Goal: Check status: Check status

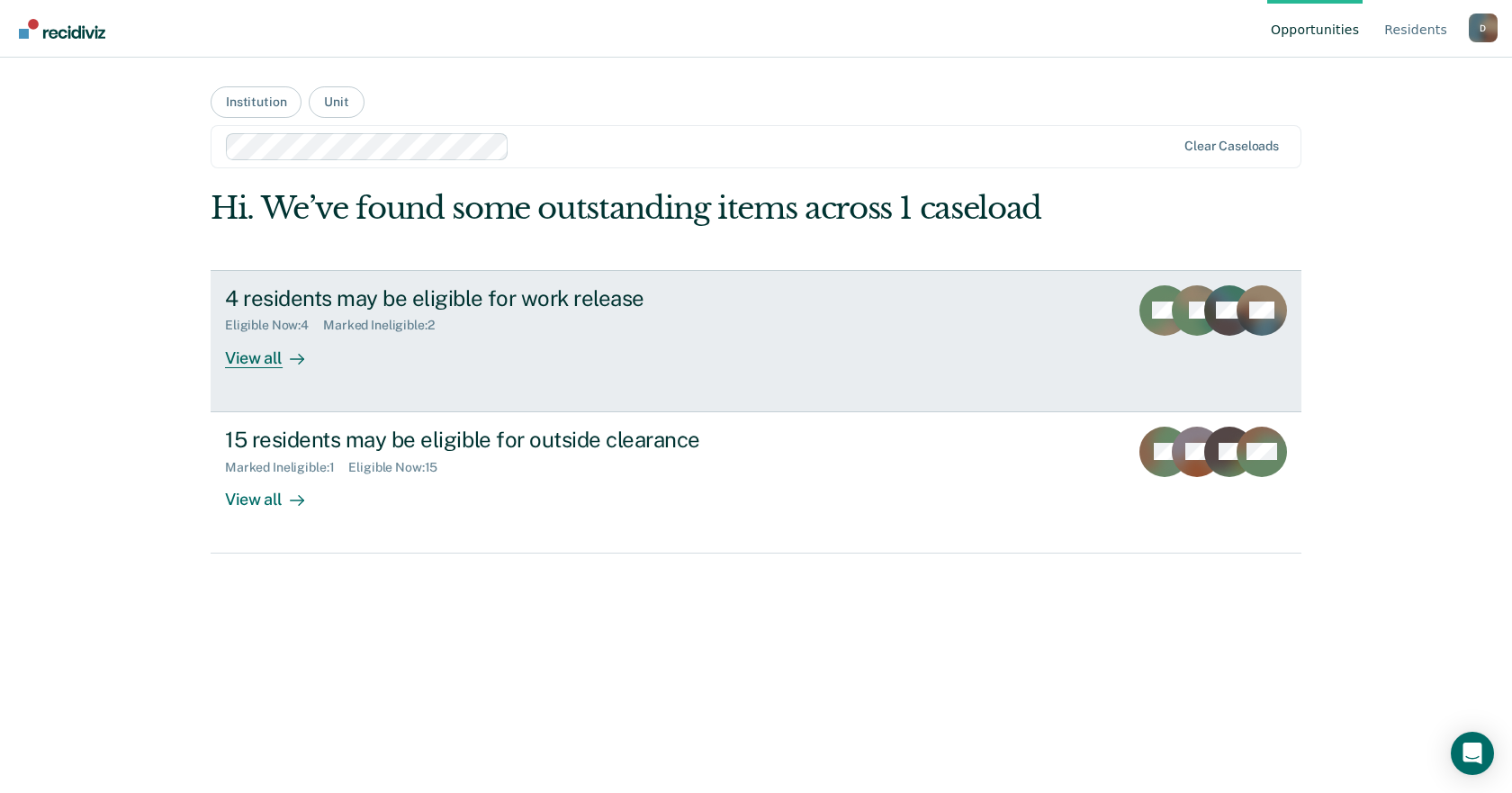
click at [682, 332] on div "Eligible Now : 4 Marked Ineligible : 2" at bounding box center [541, 321] width 632 height 23
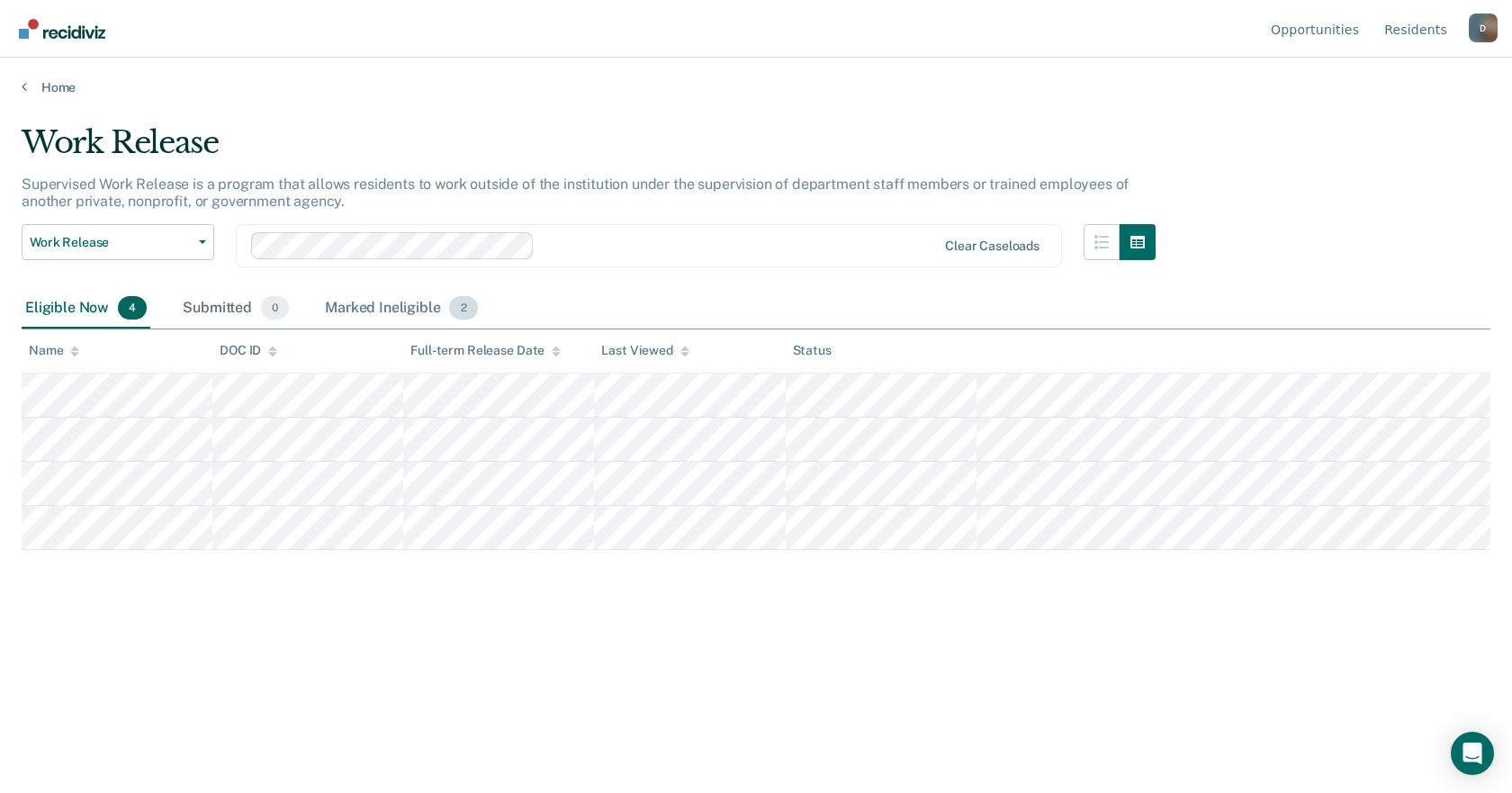
click at [395, 318] on div "Marked Ineligible 2" at bounding box center [401, 308] width 161 height 40
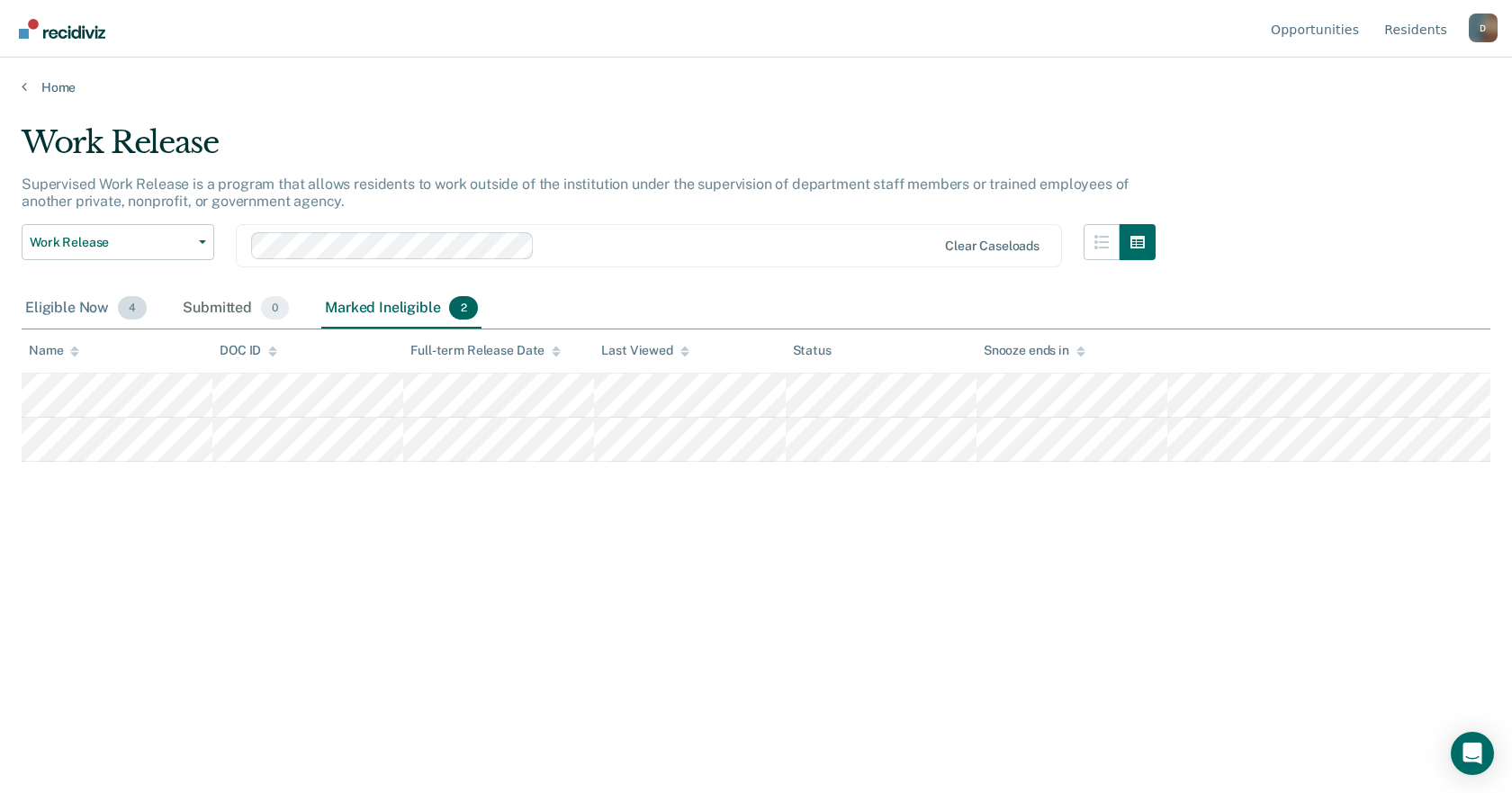
click at [58, 310] on div "Eligible Now 4" at bounding box center [86, 308] width 129 height 40
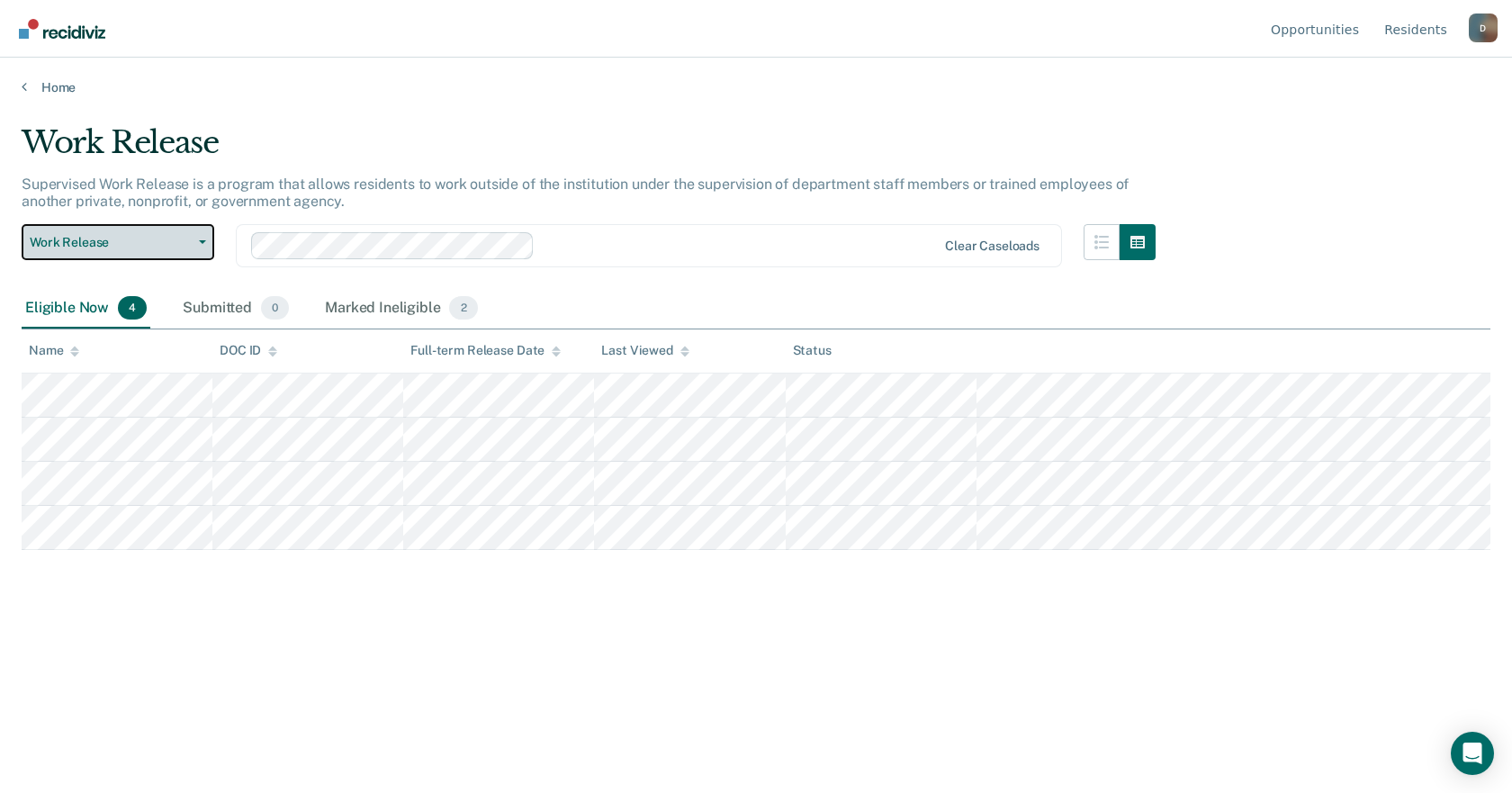
click at [191, 253] on button "Work Release" at bounding box center [118, 242] width 192 height 36
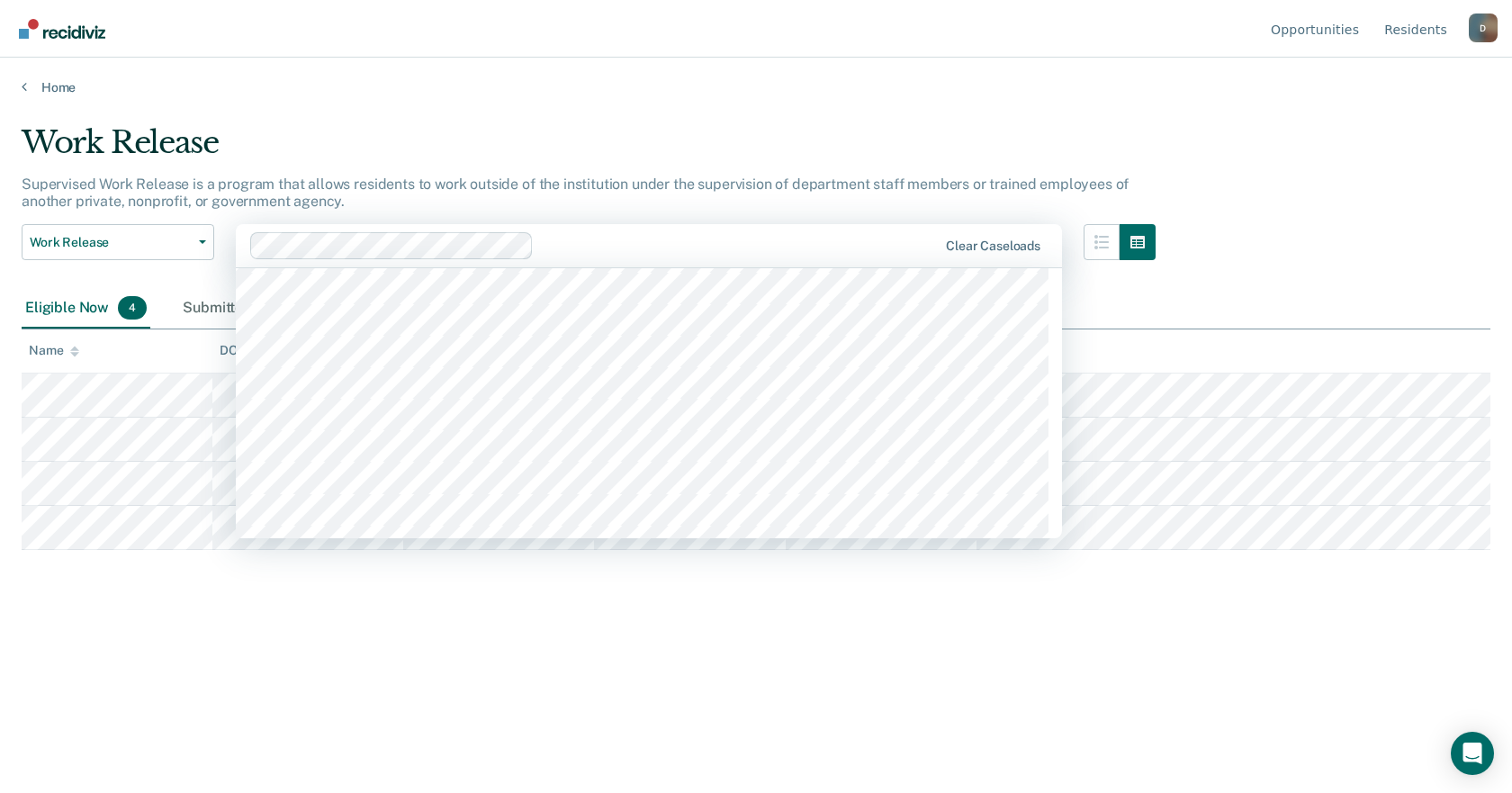
scroll to position [2250, 0]
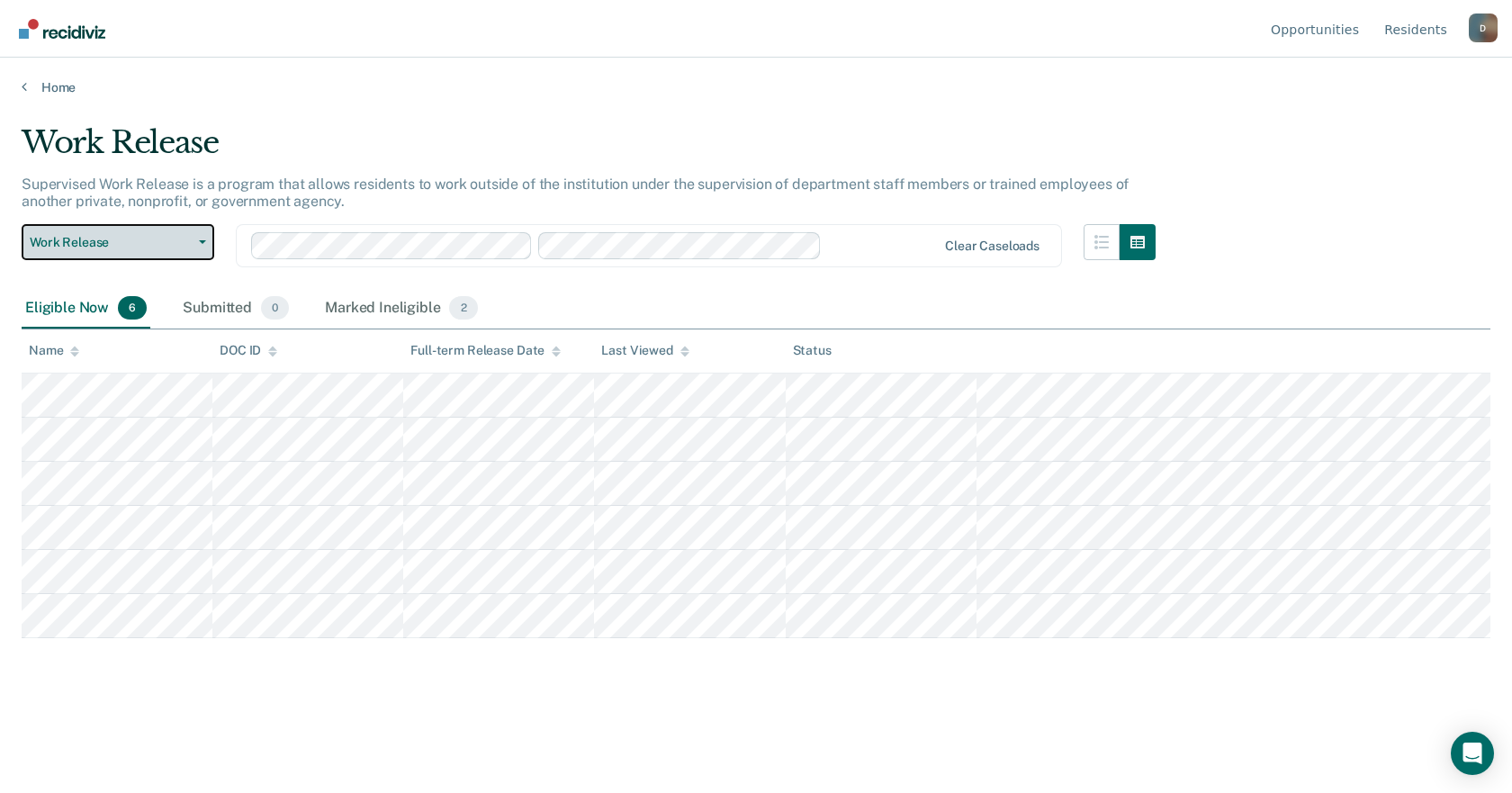
click at [204, 245] on button "Work Release" at bounding box center [118, 242] width 192 height 36
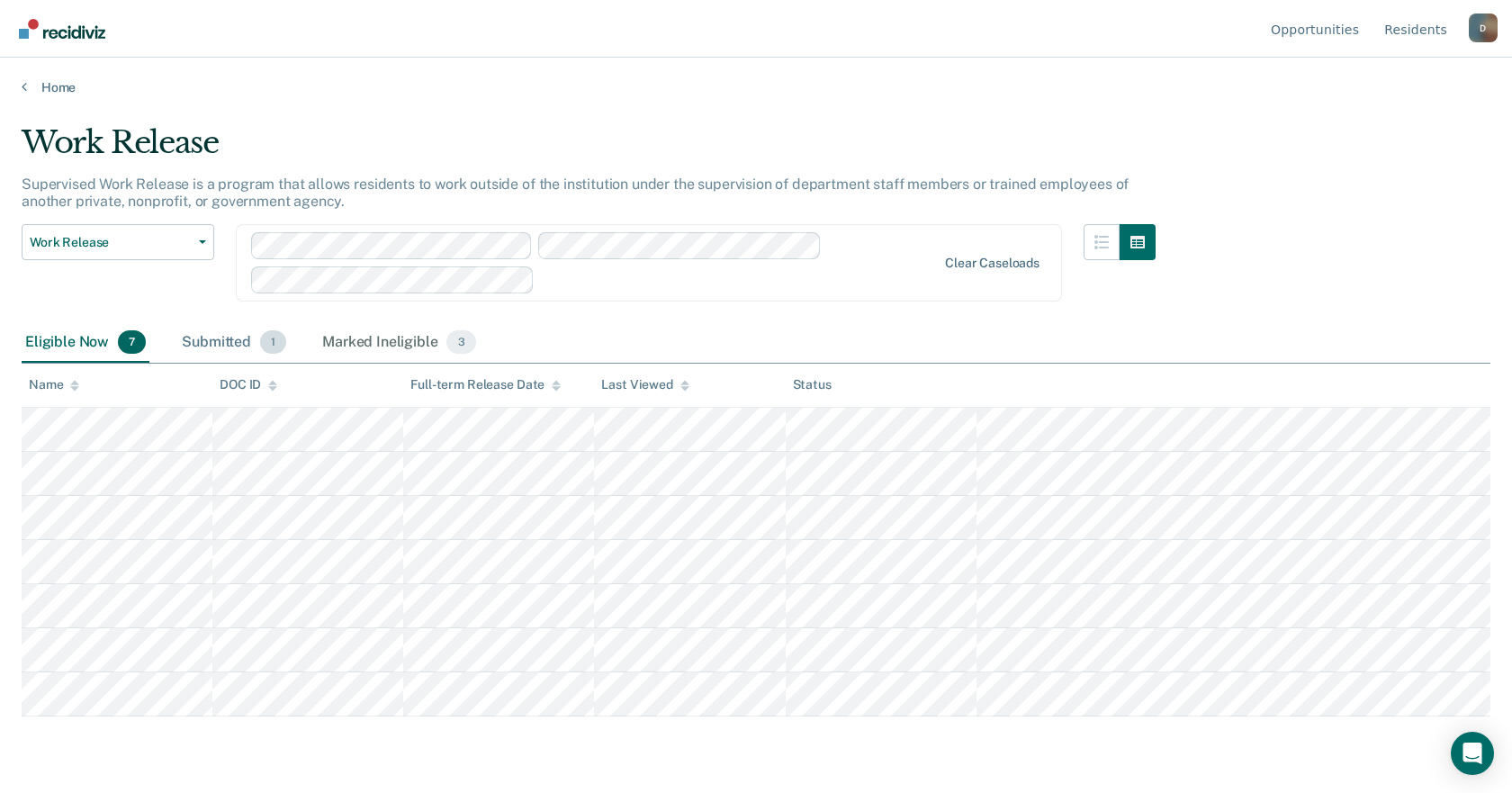
click at [231, 344] on div "Submitted 1" at bounding box center [233, 343] width 112 height 40
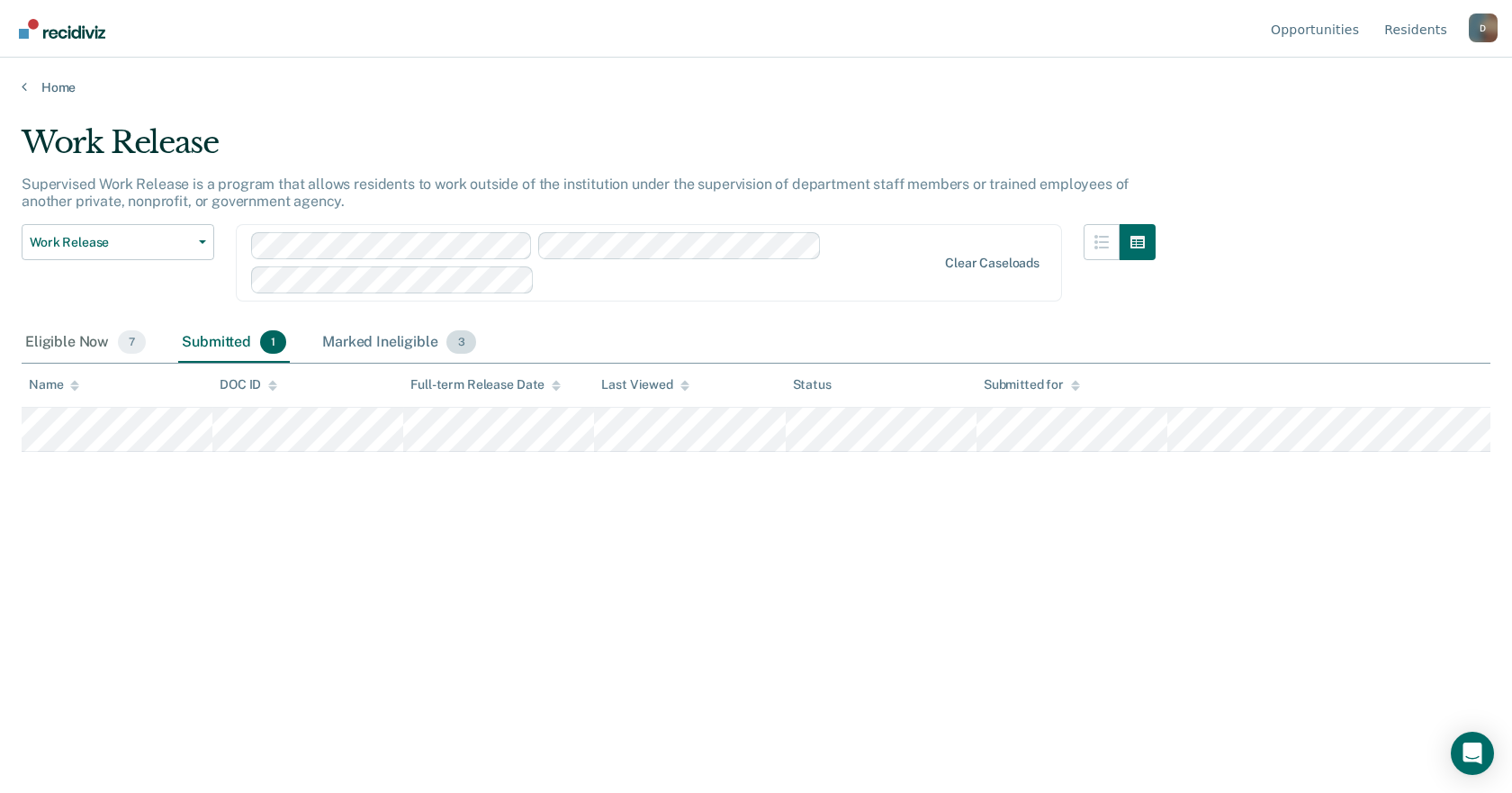
click at [373, 336] on div "Marked Ineligible 3" at bounding box center [399, 343] width 162 height 40
